Goal: Task Accomplishment & Management: Manage account settings

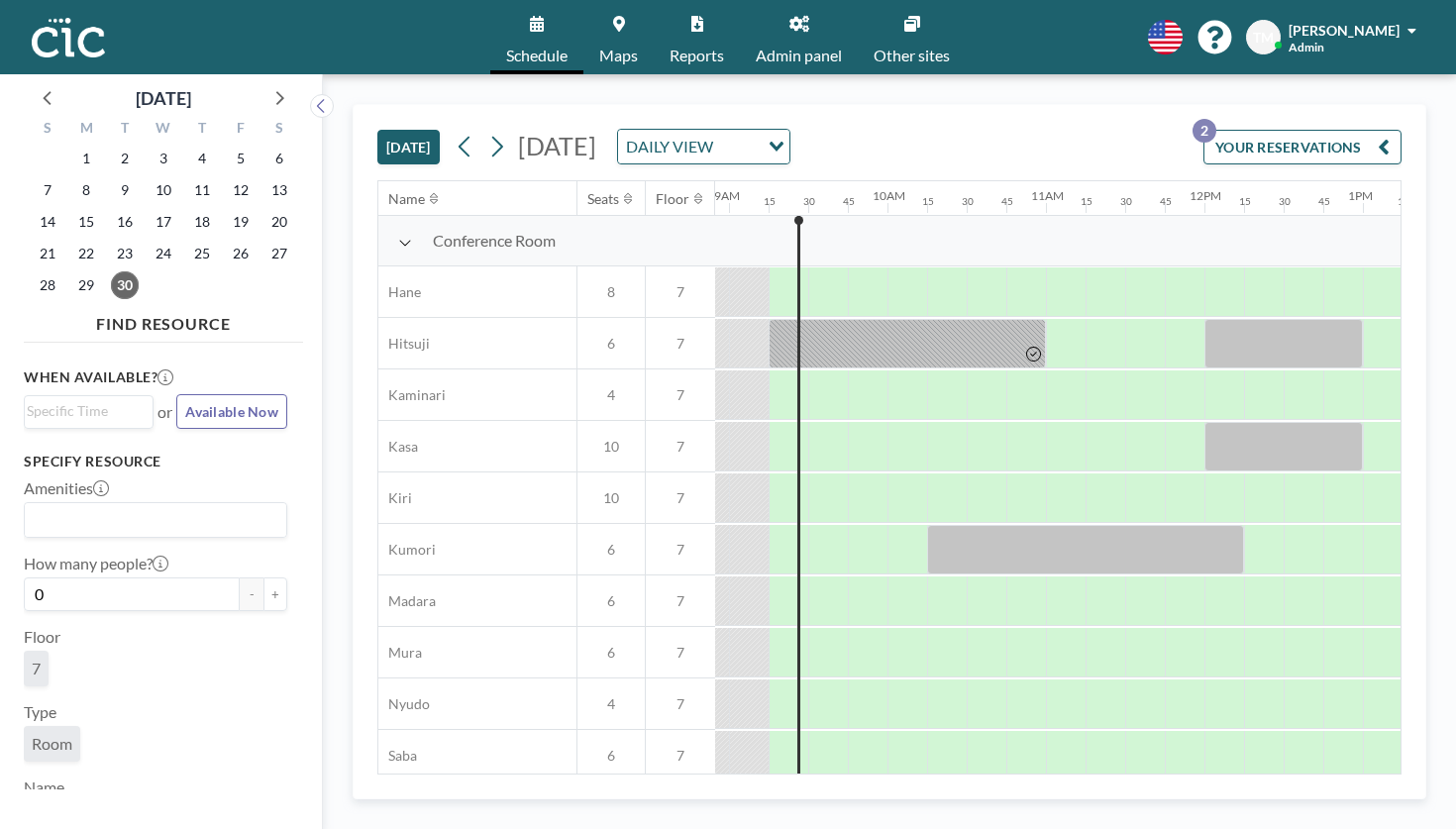
scroll to position [0, 1468]
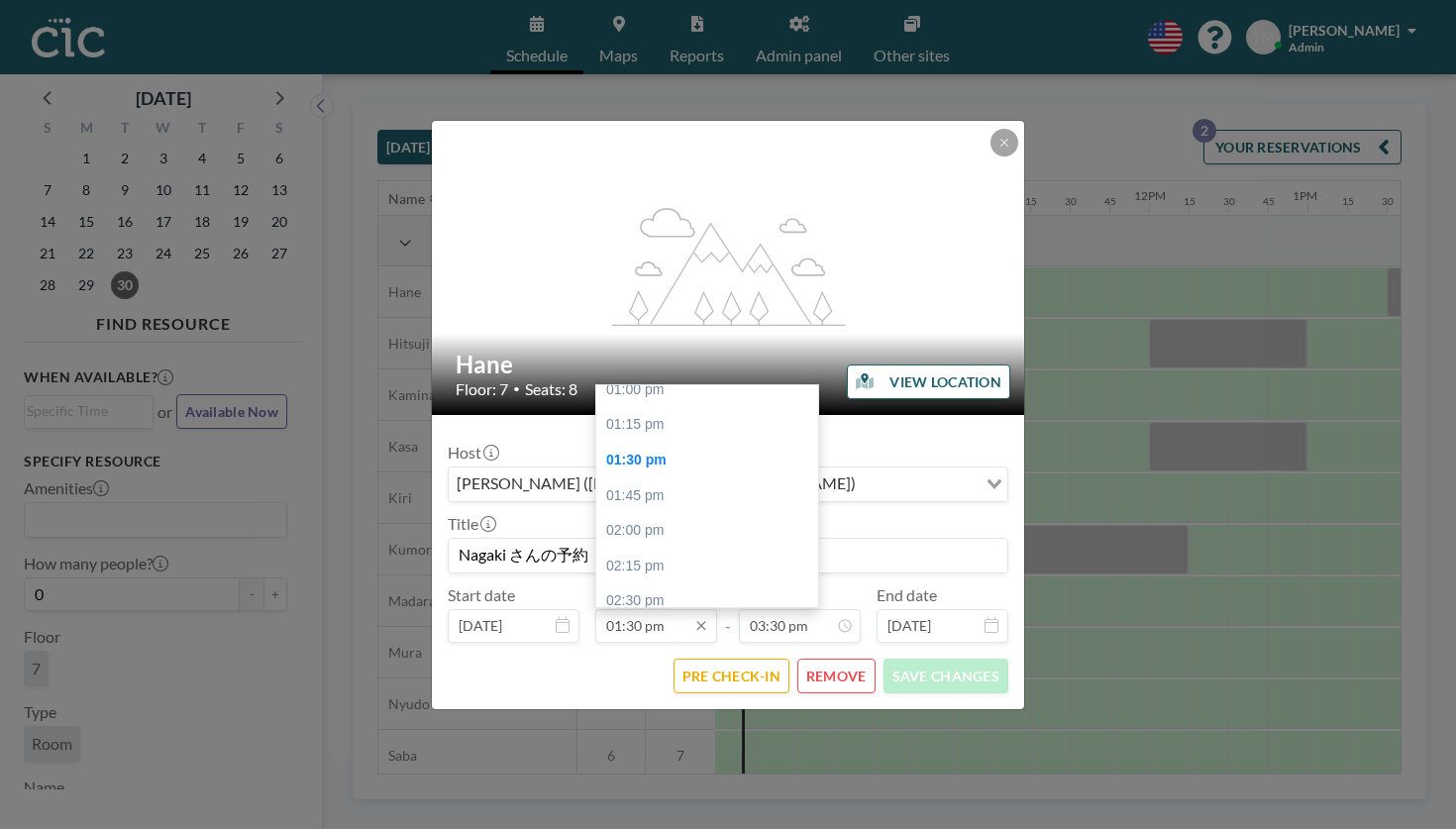
click at [673, 609] on input "01:30 pm" at bounding box center [656, 626] width 122 height 34
click at [676, 477] on div "01:00 pm" at bounding box center [707, 495] width 222 height 36
type input "01:00 pm"
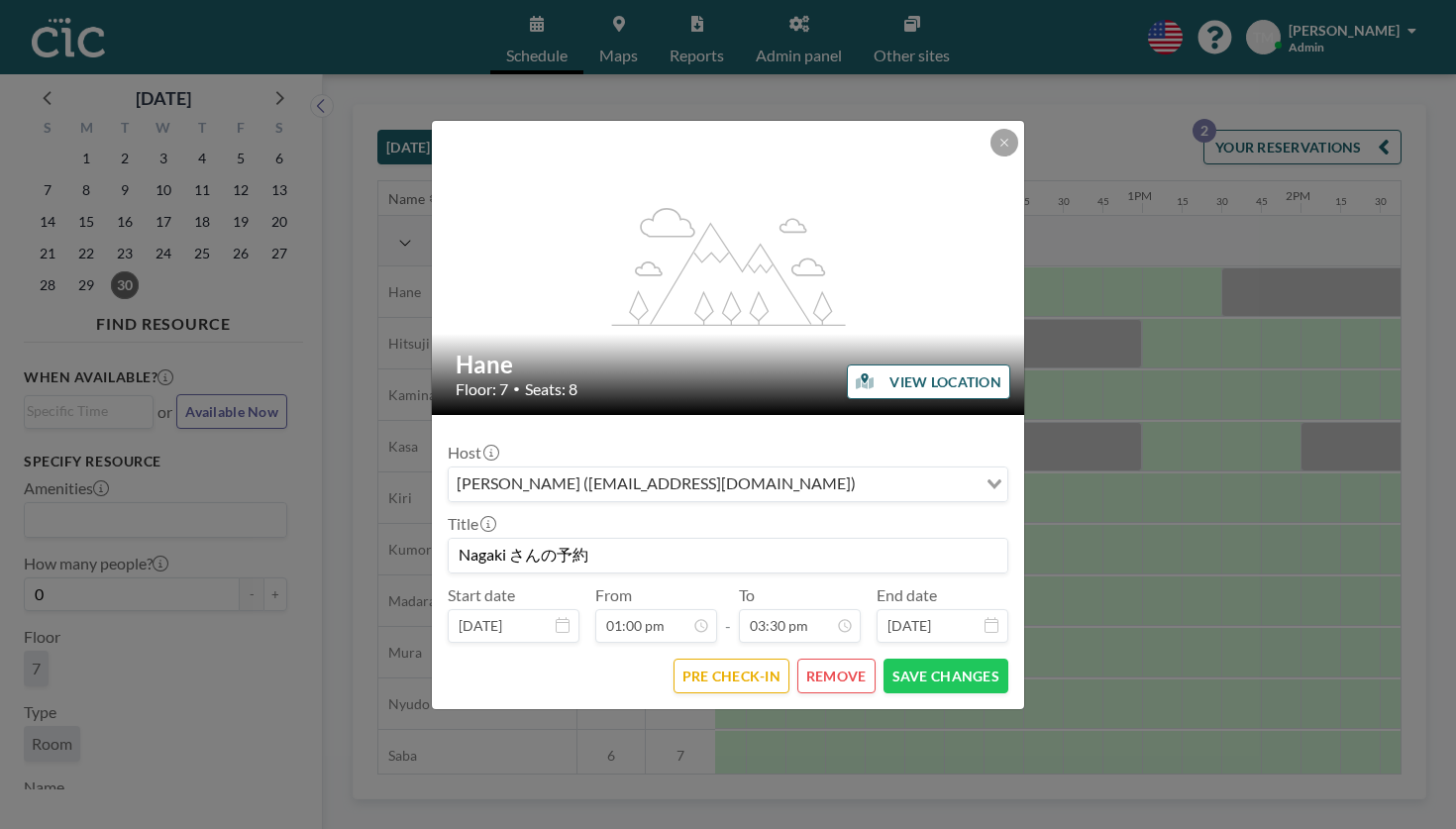
scroll to position [0, 1641]
click at [515, 539] on input "Nagaki さんの予約" at bounding box center [728, 556] width 559 height 34
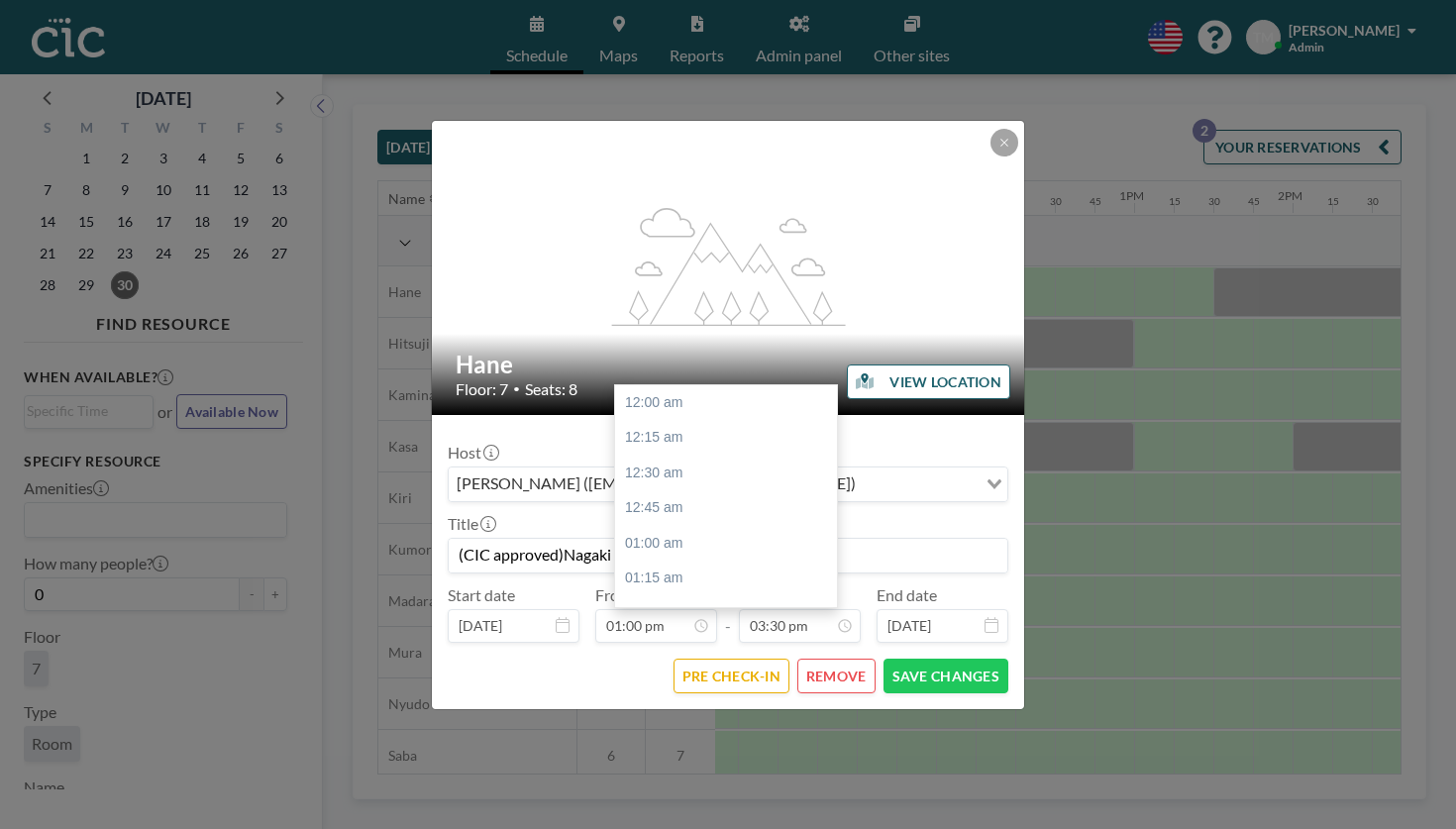
scroll to position [1959, 0]
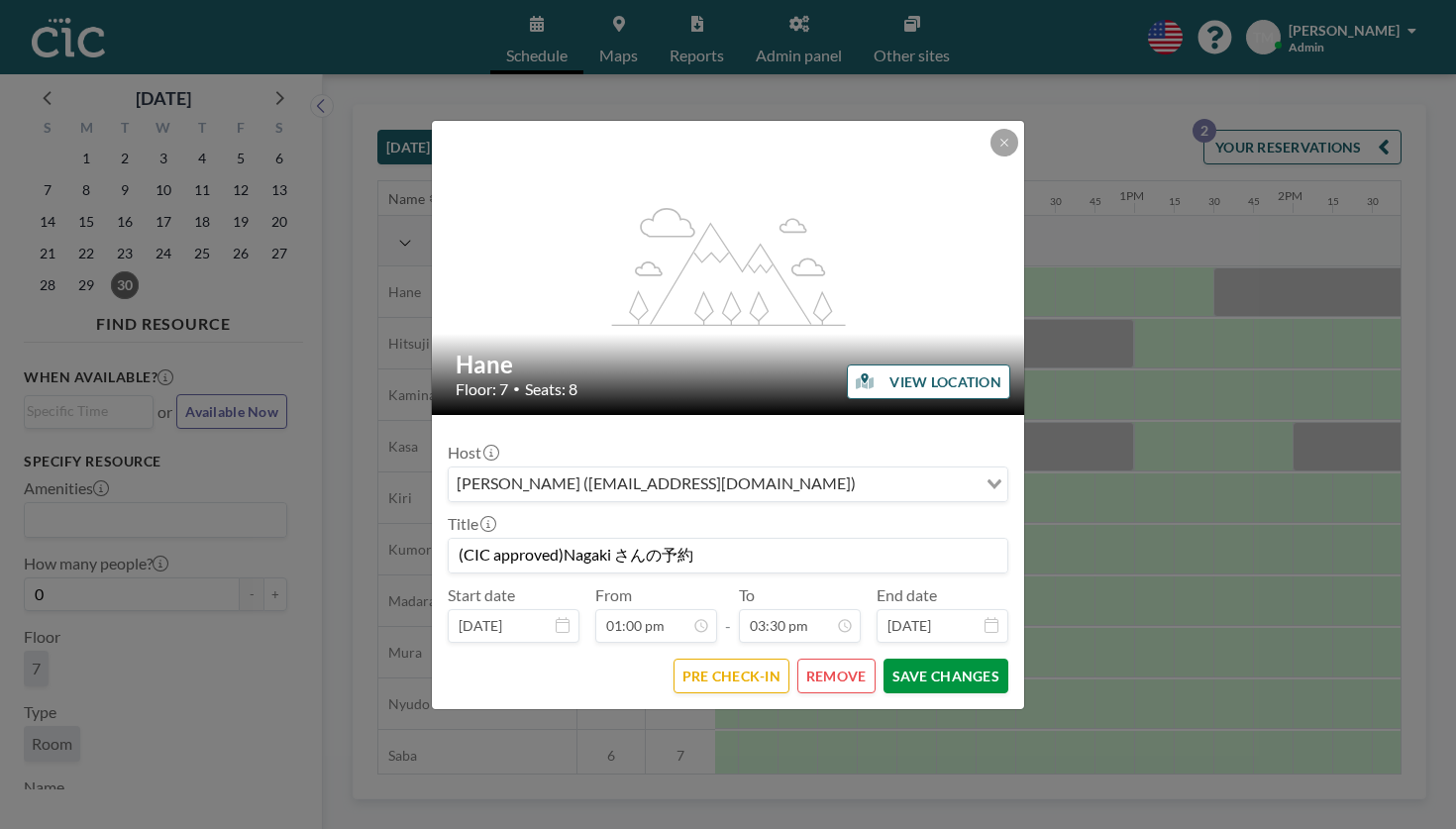
type input "(CIC approved)Nagaki さんの予約"
click at [905, 659] on button "SAVE CHANGES" at bounding box center [946, 675] width 125 height 35
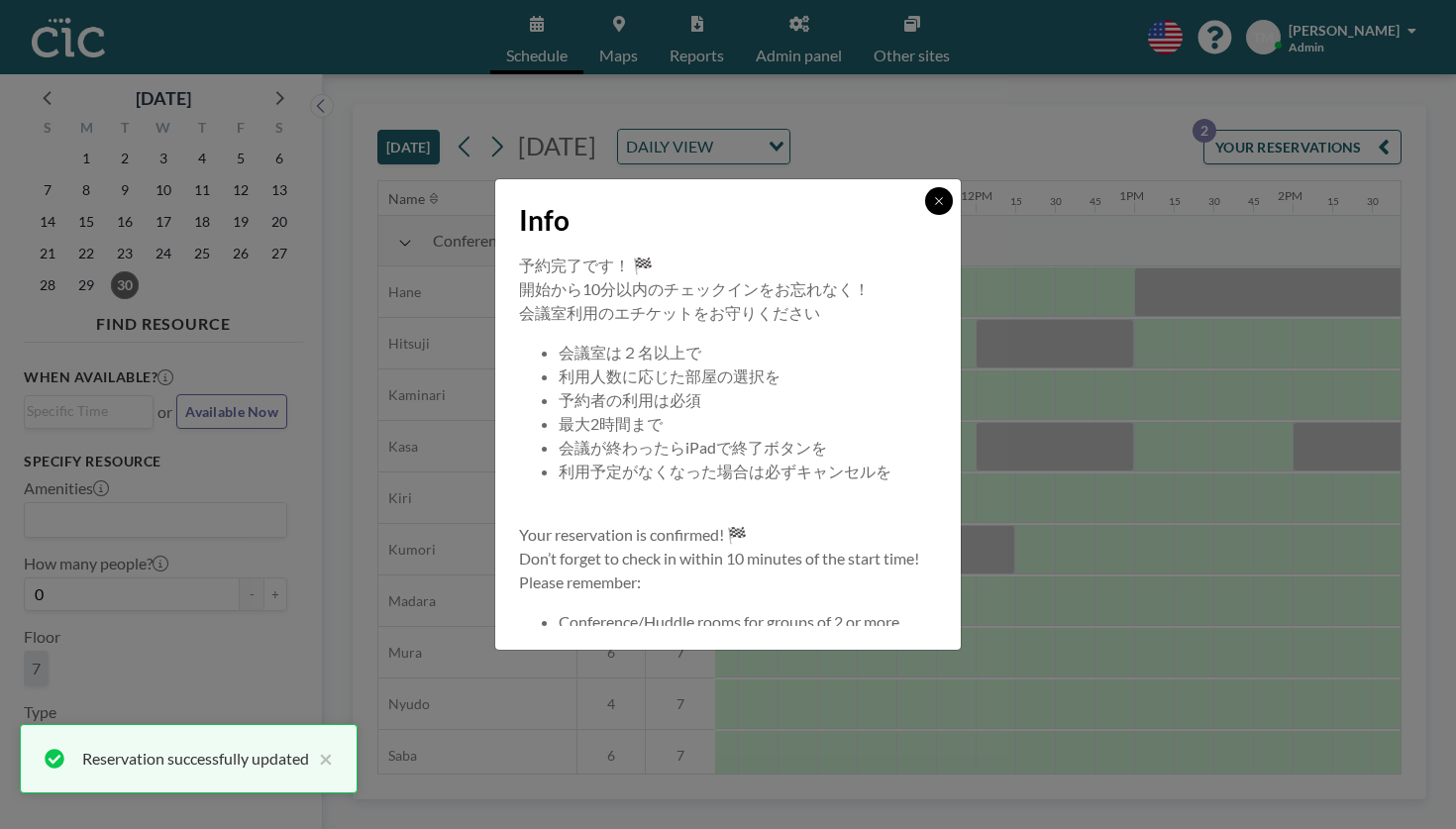
click at [925, 215] on button at bounding box center [939, 201] width 28 height 28
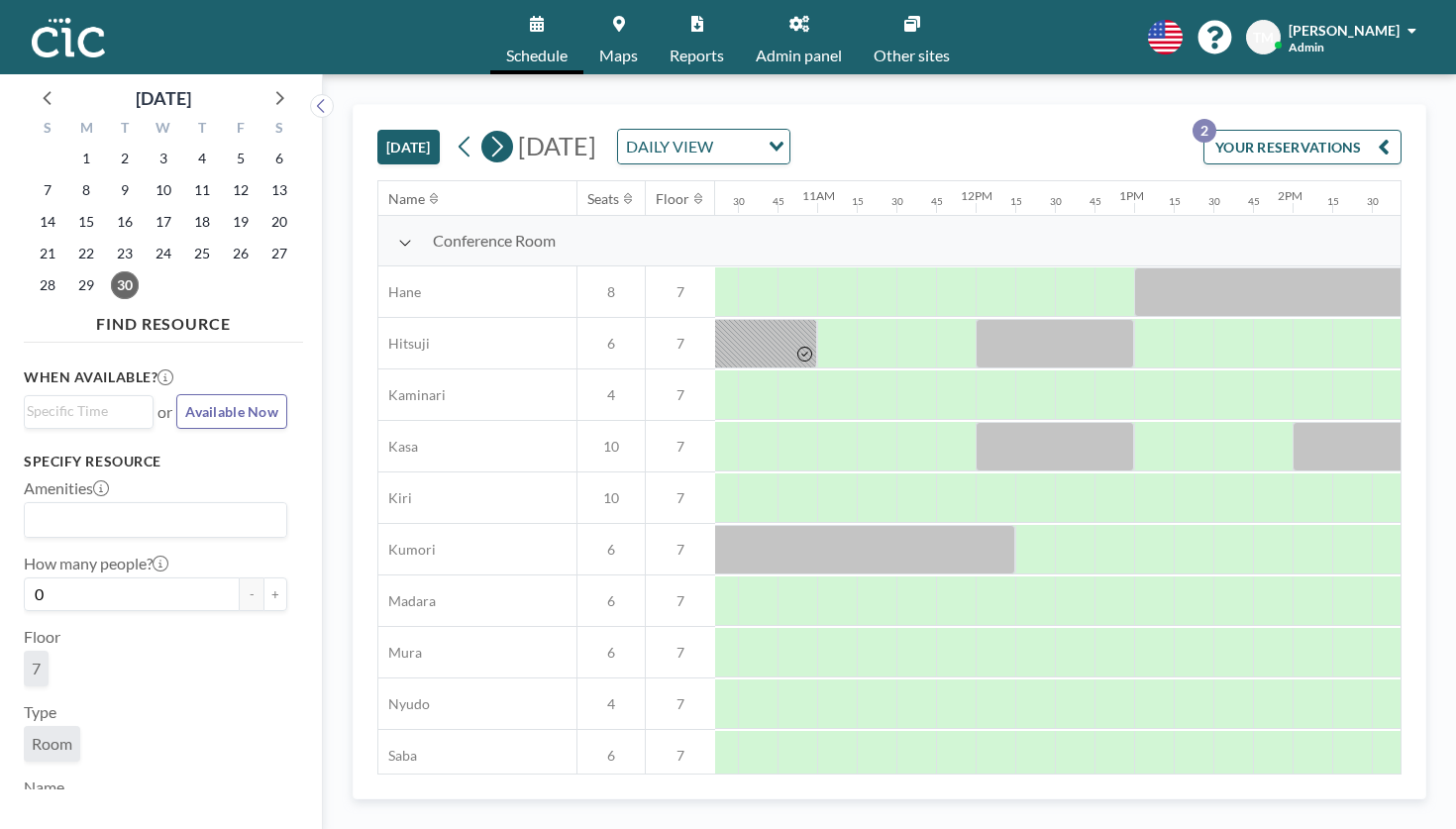
click at [487, 132] on icon at bounding box center [496, 147] width 19 height 30
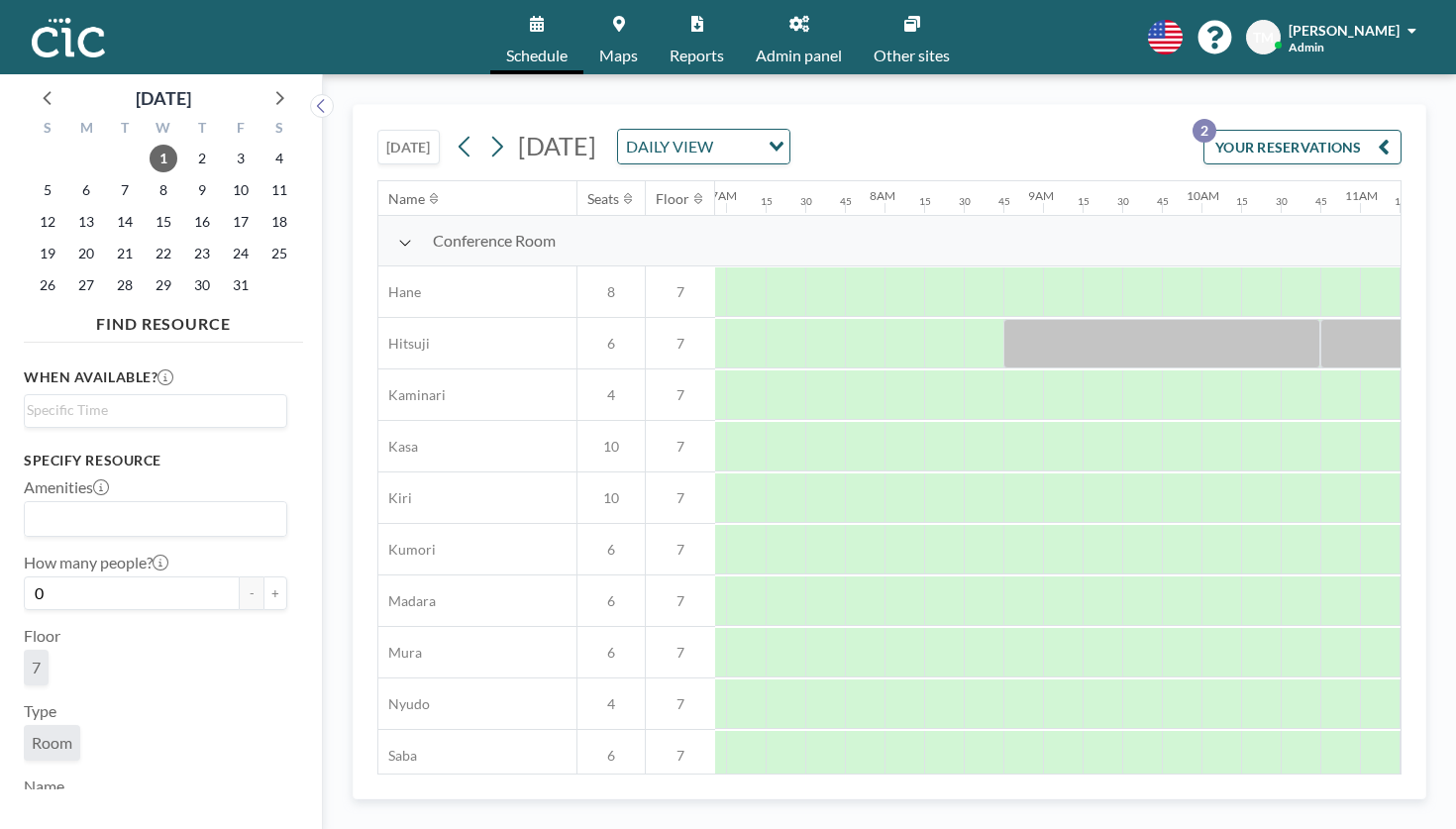
scroll to position [0, 1100]
click at [481, 131] on button at bounding box center [497, 147] width 32 height 32
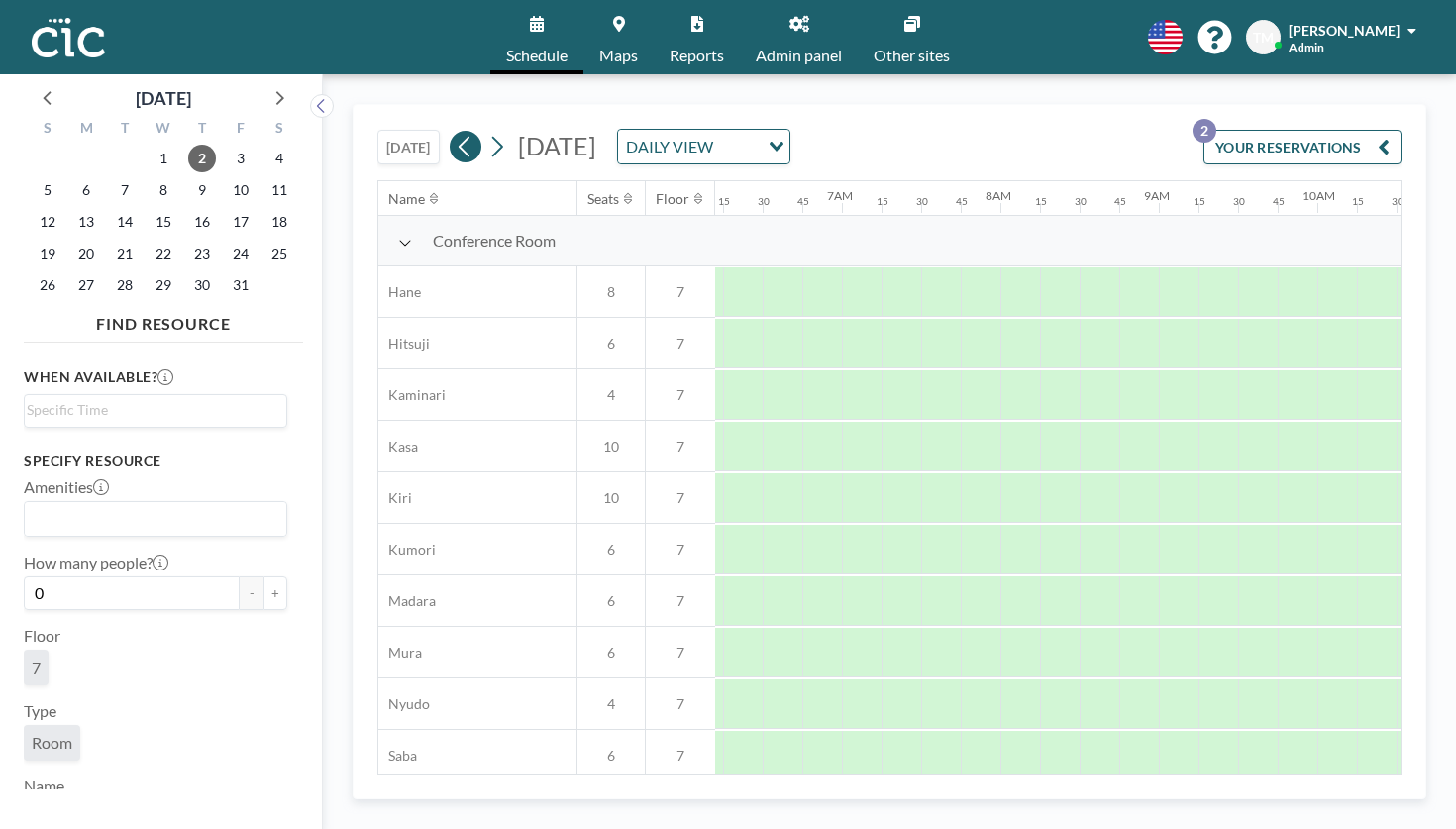
scroll to position [0, 997]
click at [456, 132] on icon at bounding box center [465, 147] width 19 height 30
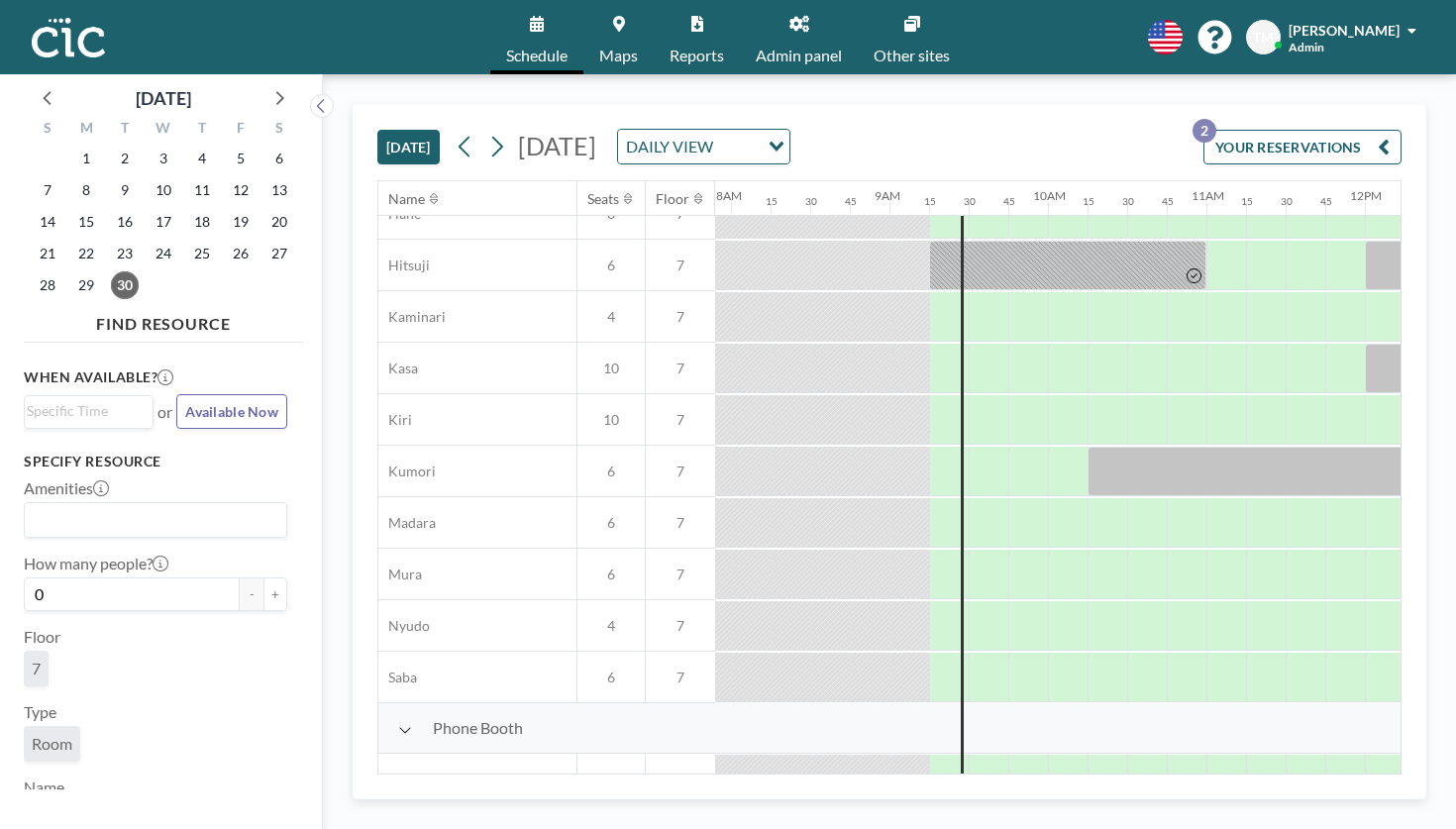
scroll to position [0, 1252]
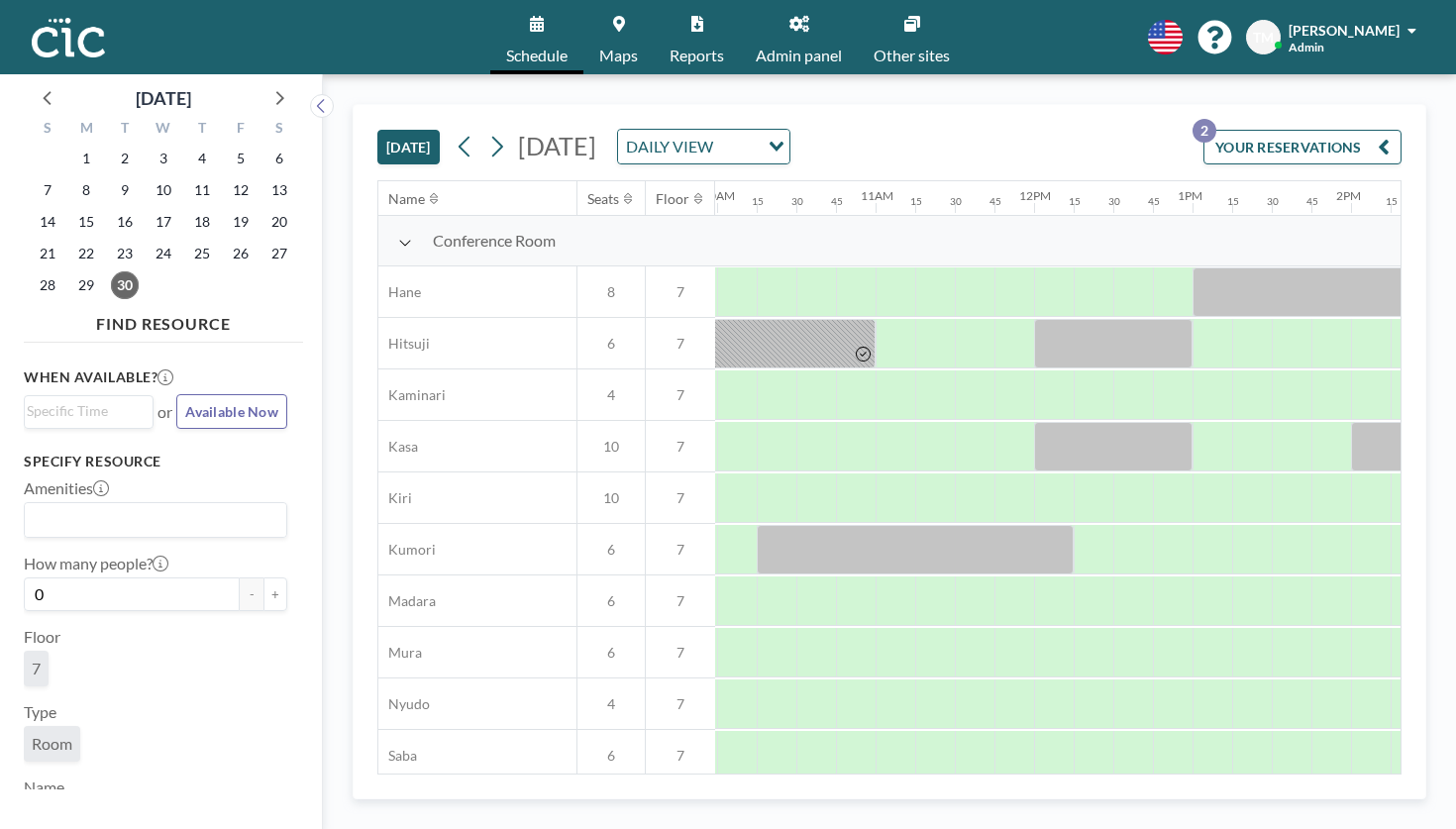
scroll to position [0, 1604]
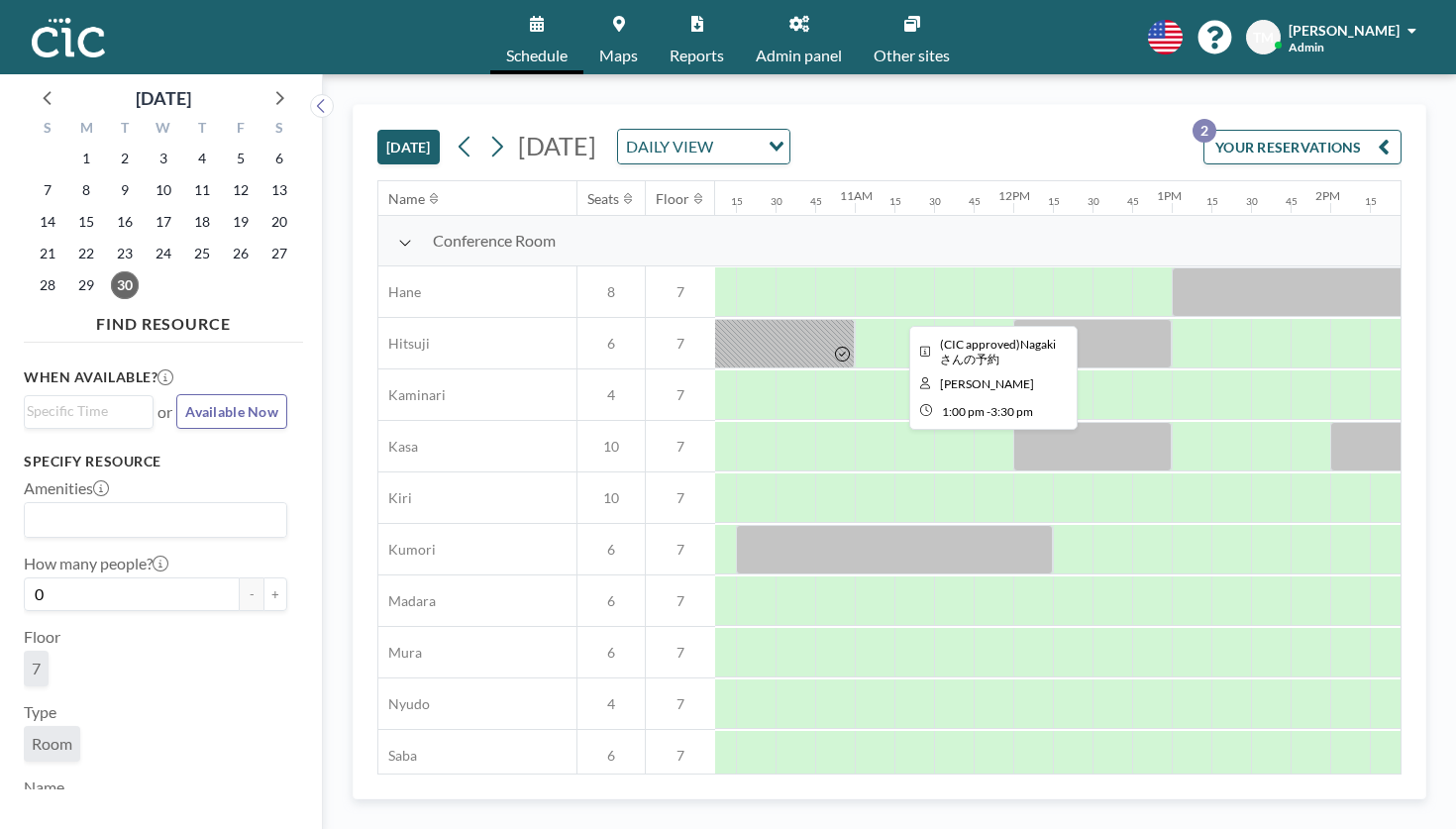
click at [1172, 267] on div at bounding box center [1370, 292] width 396 height 50
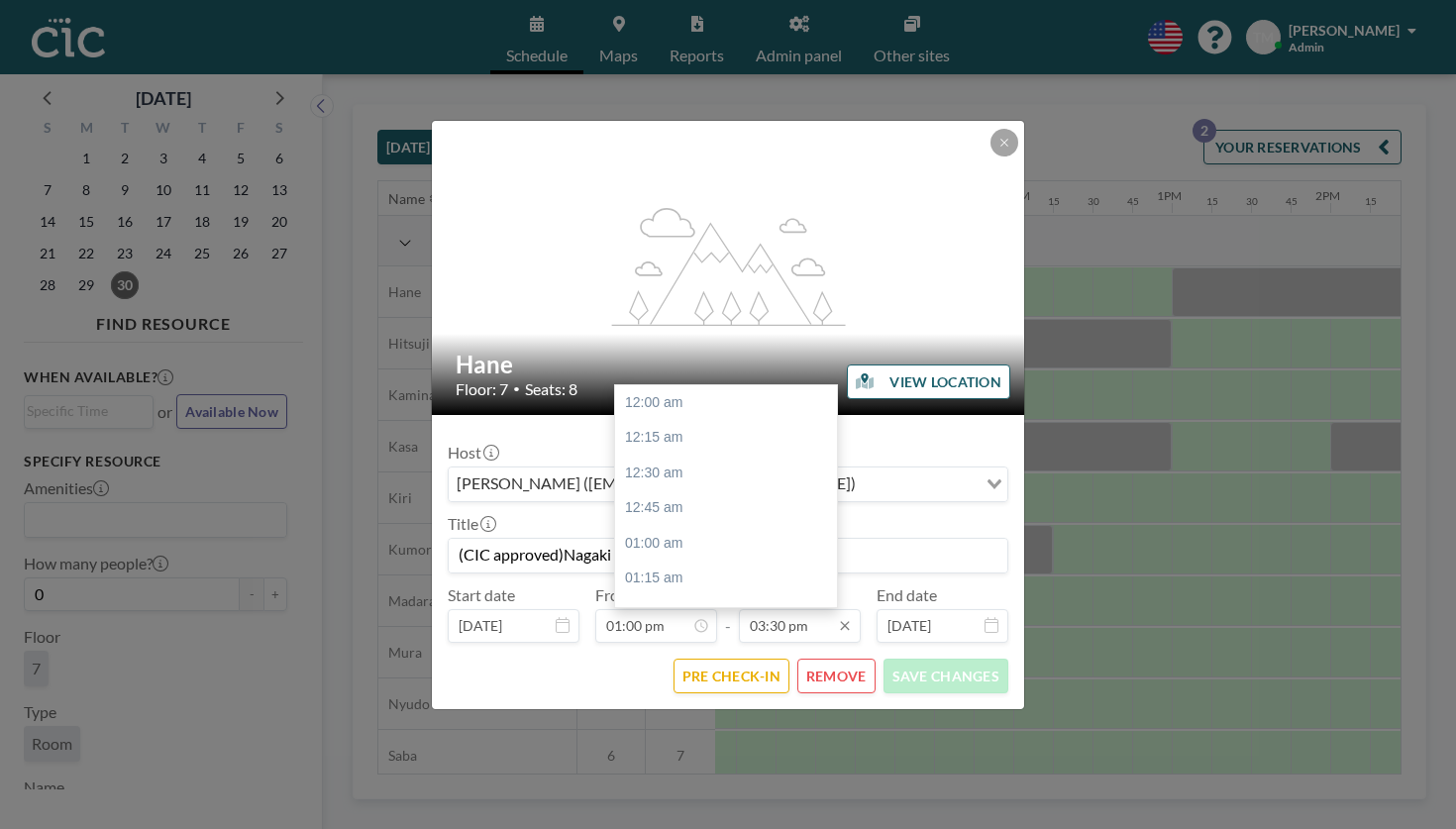
scroll to position [1959, 0]
click at [723, 681] on div "04:00 pm" at bounding box center [726, 699] width 222 height 36
type input "04:00 pm"
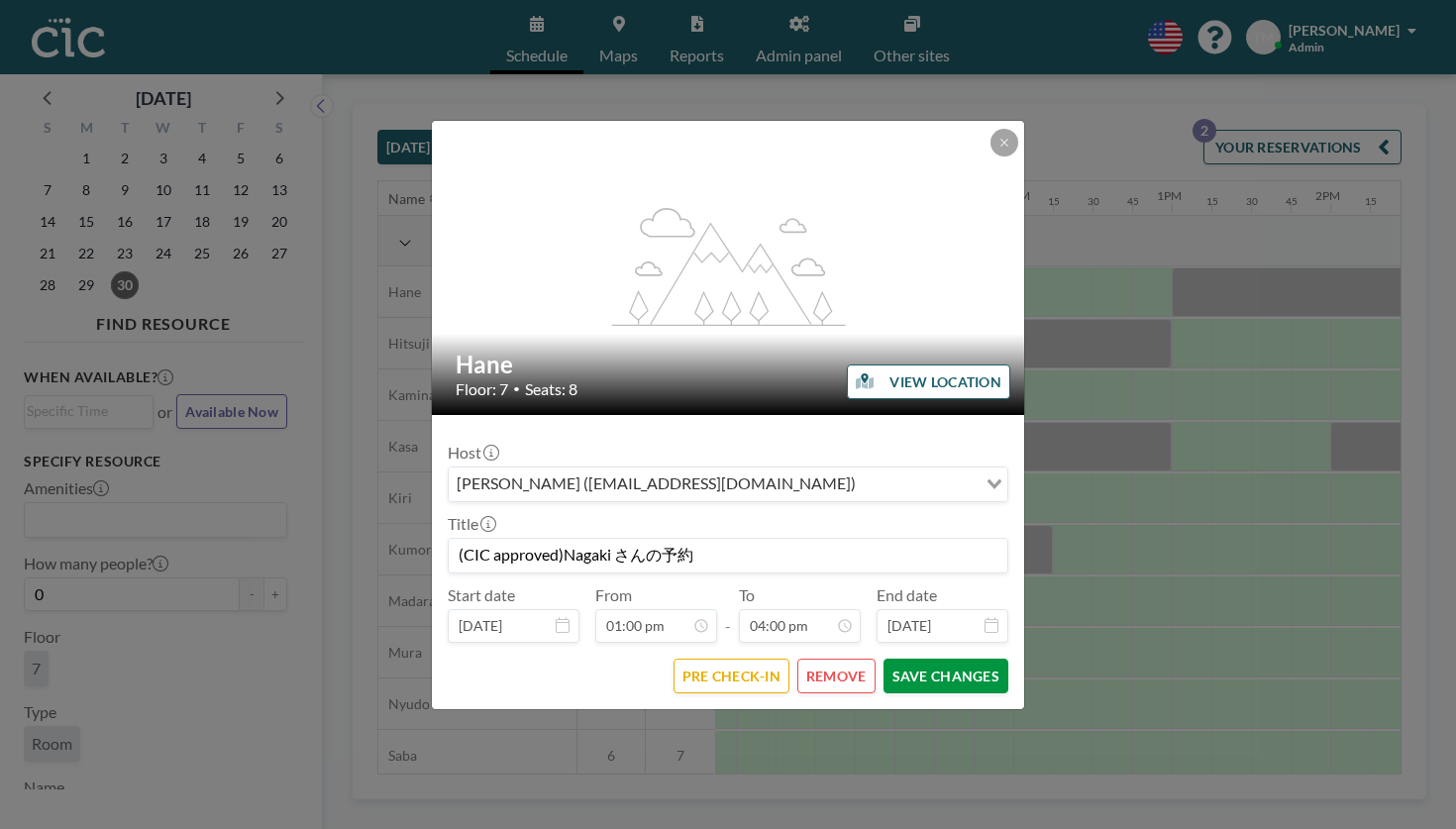
click at [884, 659] on button "SAVE CHANGES" at bounding box center [946, 675] width 125 height 35
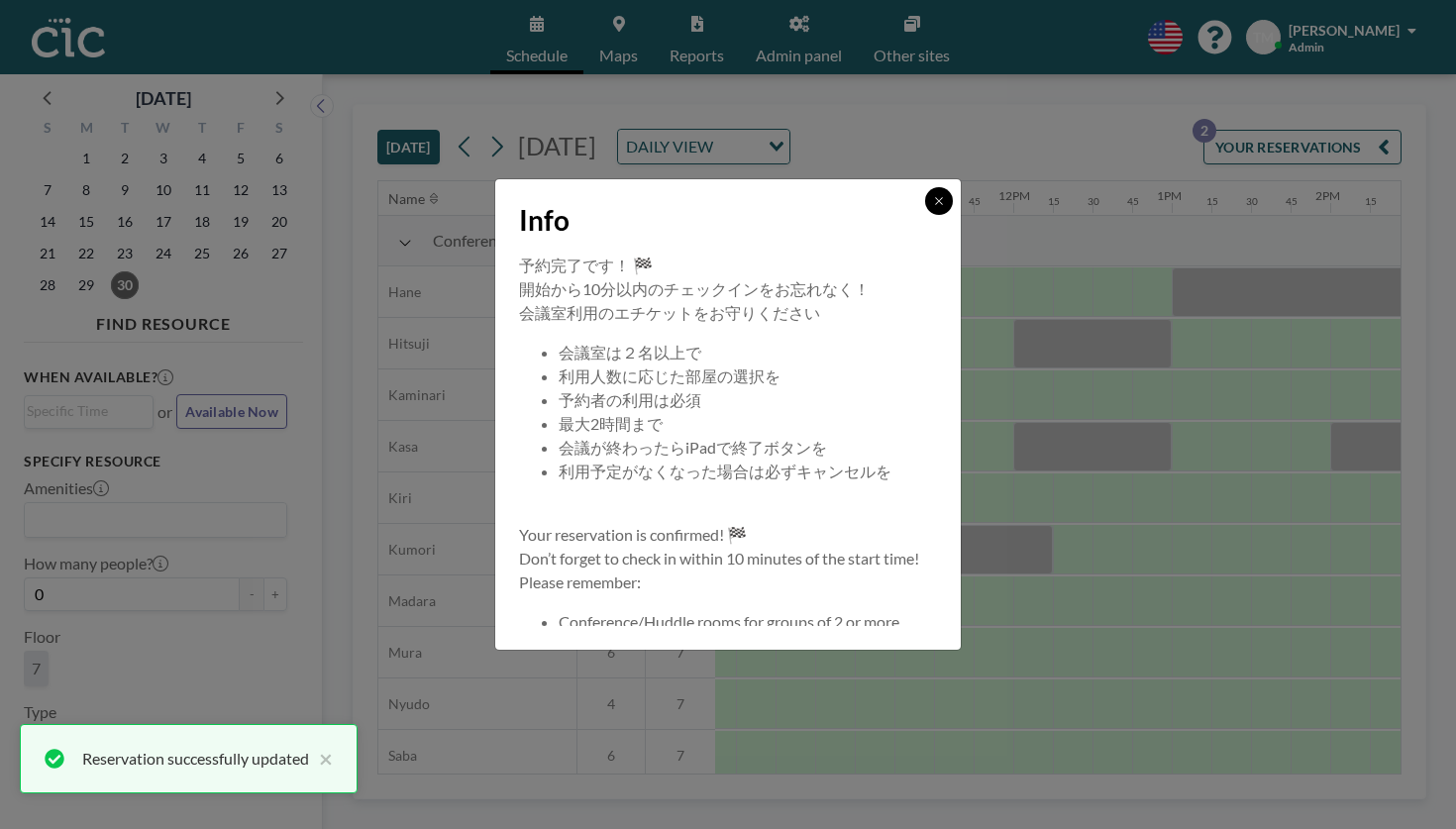
click at [933, 207] on icon at bounding box center [939, 201] width 12 height 12
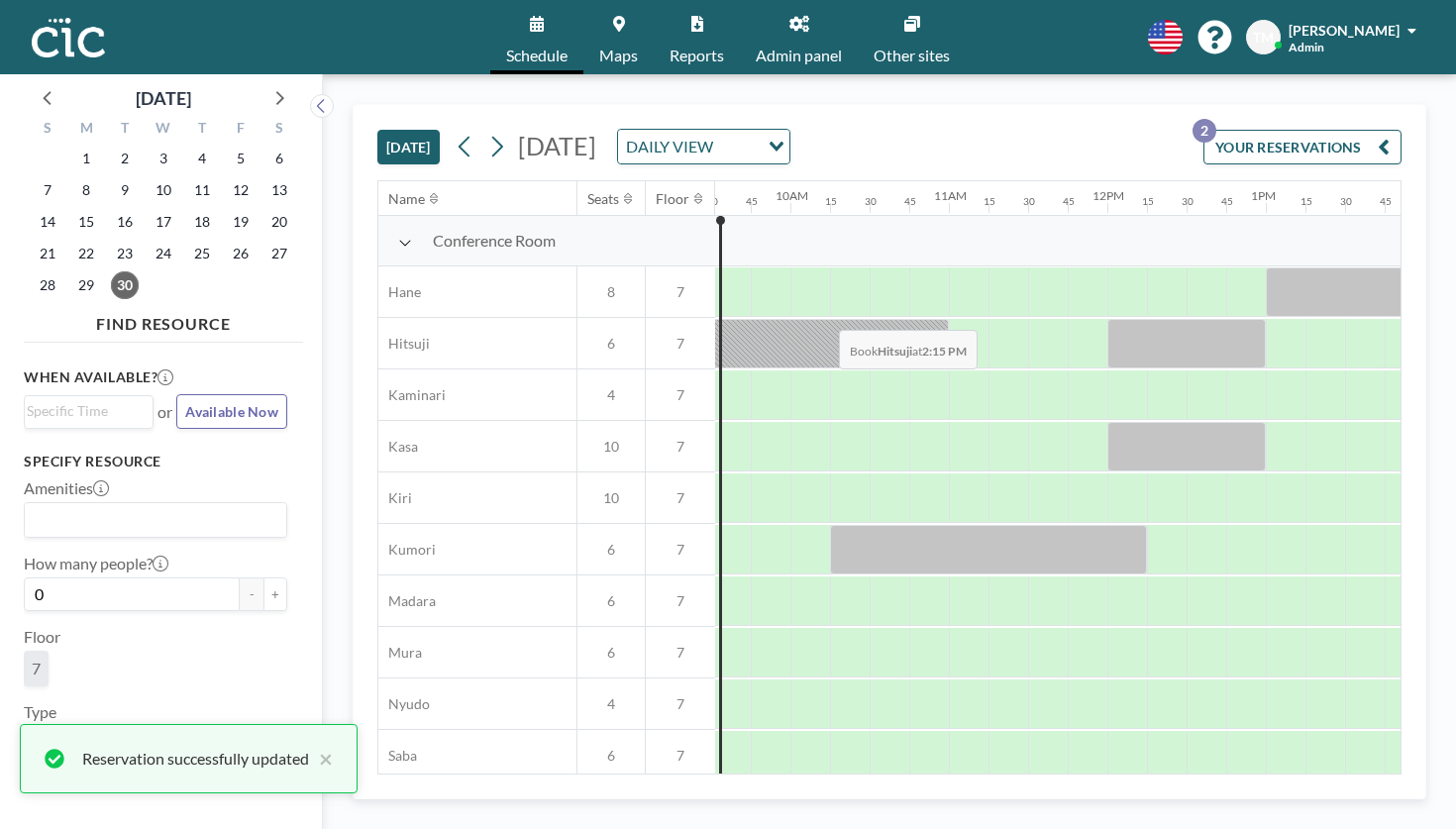
scroll to position [0, 1444]
